Goal: Check status: Check status

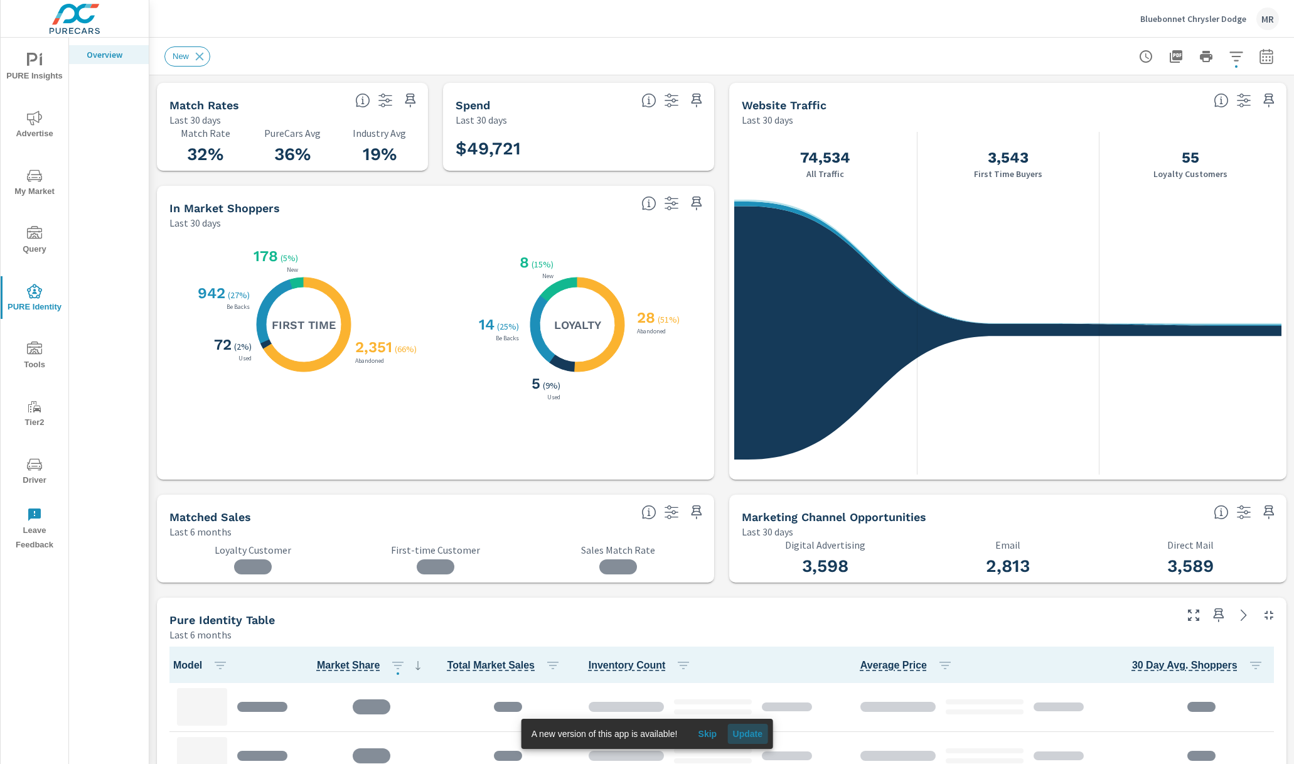
click at [744, 731] on span "Update" at bounding box center [748, 733] width 30 height 11
